Goal: Check status: Check status

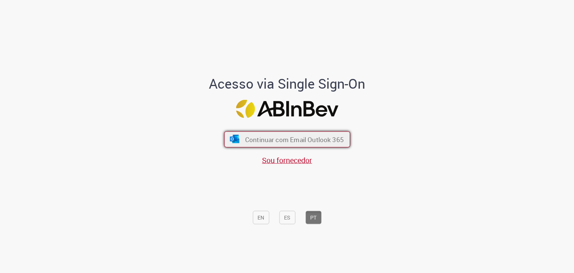
click at [255, 140] on font "Continuar com Email Outlook 365" at bounding box center [294, 139] width 99 height 9
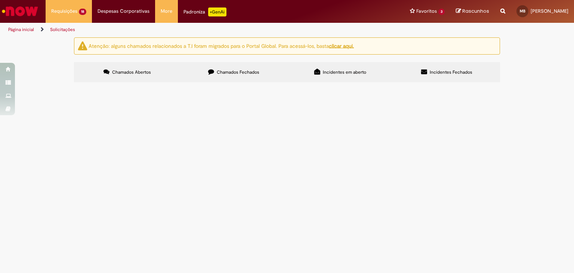
scroll to position [37, 0]
click at [0, 0] on span "6102099552/1 3051338847 Juatuba x [GEOGRAPHIC_DATA] QQO9F84 CARRETA FOZ1745" at bounding box center [0, 0] width 0 height 0
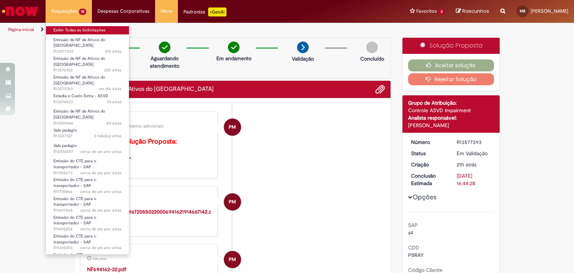
click at [67, 26] on link "Exibir Todas as Solicitações" at bounding box center [87, 30] width 83 height 8
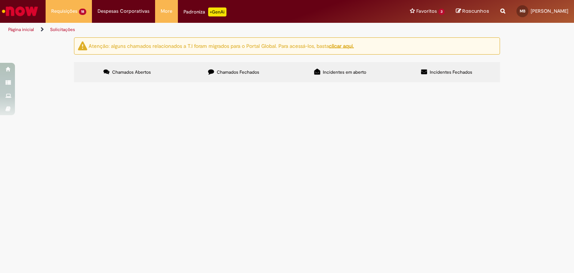
click at [0, 0] on span "DT/FO trecho Juatuba x Ub- Mart [GEOGRAPHIC_DATA] 6102105950 3051943633 26 pall…" at bounding box center [0, 0] width 0 height 0
